Goal: Use online tool/utility

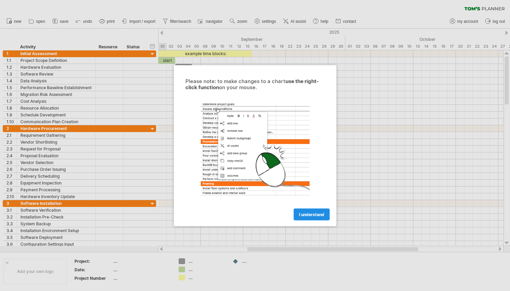
click at [302, 211] on link "I understand" at bounding box center [312, 214] width 36 height 12
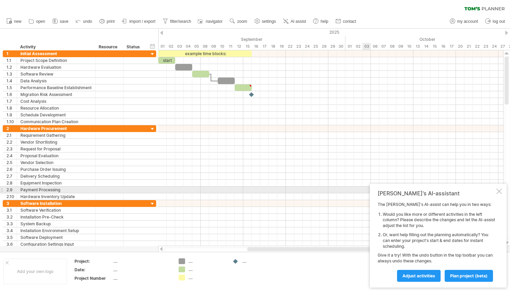
click at [500, 191] on div at bounding box center [498, 191] width 5 height 5
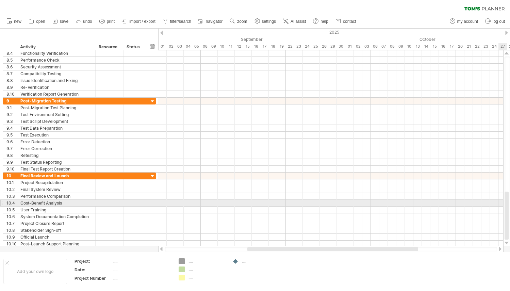
drag, startPoint x: 508, startPoint y: 176, endPoint x: 506, endPoint y: 202, distance: 25.6
click at [505, 202] on div at bounding box center [507, 216] width 4 height 48
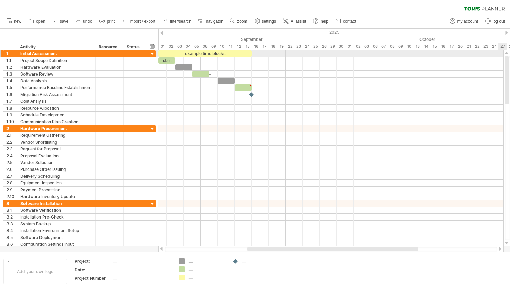
drag, startPoint x: 506, startPoint y: 201, endPoint x: 499, endPoint y: 52, distance: 149.5
click at [499, 52] on div "Trying to reach [DOMAIN_NAME] Connected again... 0% clear filter new 1" at bounding box center [255, 145] width 510 height 291
click at [64, 21] on span "save" at bounding box center [64, 21] width 9 height 5
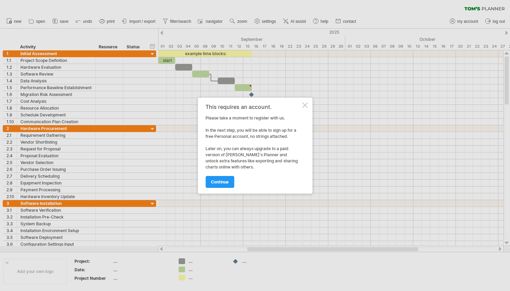
click at [306, 105] on div at bounding box center [304, 104] width 5 height 5
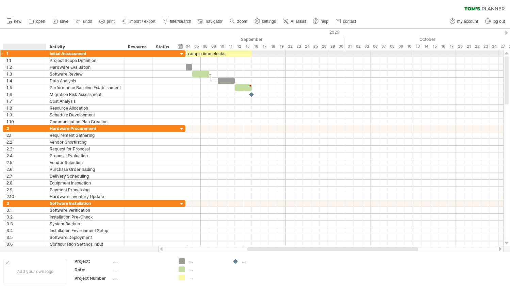
drag, startPoint x: 15, startPoint y: 51, endPoint x: 44, endPoint y: 55, distance: 29.5
click at [44, 55] on div at bounding box center [45, 53] width 3 height 7
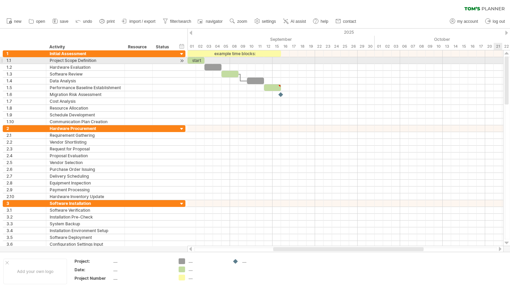
drag, startPoint x: 508, startPoint y: 208, endPoint x: 496, endPoint y: 63, distance: 145.8
click at [496, 63] on div "Trying to reach [DOMAIN_NAME] Connected again... 0% clear filter new 1" at bounding box center [255, 145] width 510 height 291
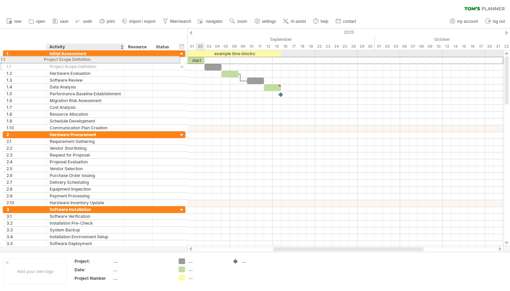
drag, startPoint x: 48, startPoint y: 59, endPoint x: 53, endPoint y: 58, distance: 4.8
